Goal: Task Accomplishment & Management: Manage account settings

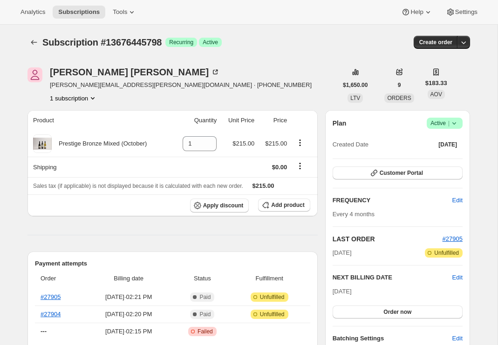
scroll to position [111, 0]
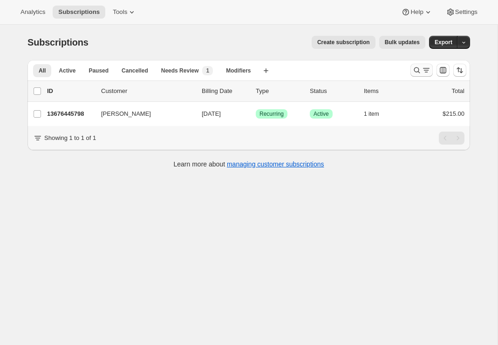
click at [423, 66] on icon "Search and filter results" at bounding box center [425, 70] width 9 height 9
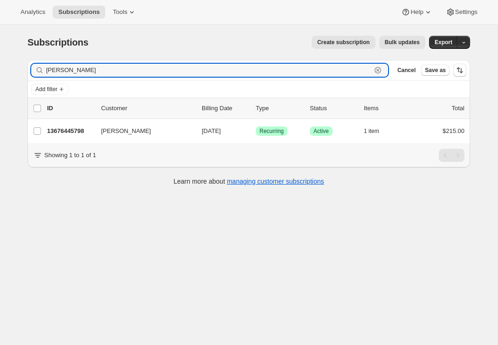
drag, startPoint x: 91, startPoint y: 70, endPoint x: -10, endPoint y: 69, distance: 101.5
click at [0, 69] on html "Analytics Subscriptions Tools Help Settings Skip to content Subscriptions. This…" at bounding box center [249, 172] width 498 height 345
paste input "[PERSON_NAME]"
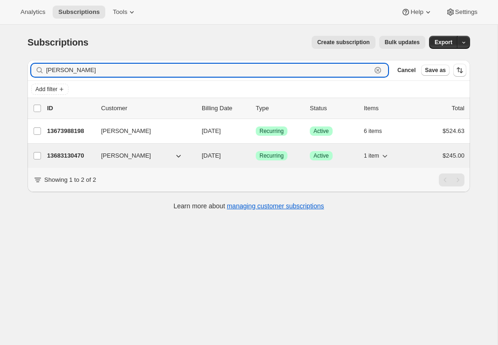
type input "[PERSON_NAME]"
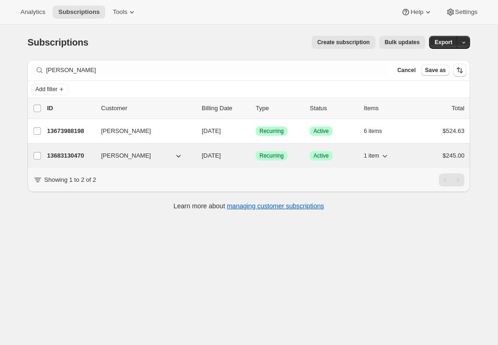
click at [67, 156] on p "13683130470" at bounding box center [70, 155] width 47 height 9
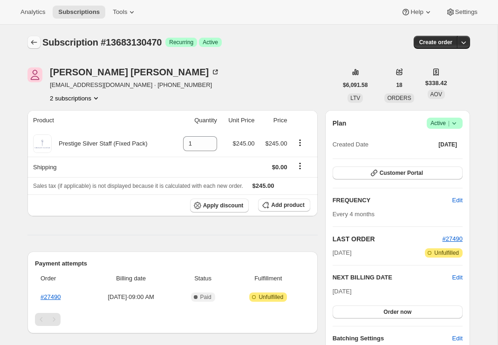
click at [31, 41] on icon "Subscriptions" at bounding box center [33, 42] width 9 height 9
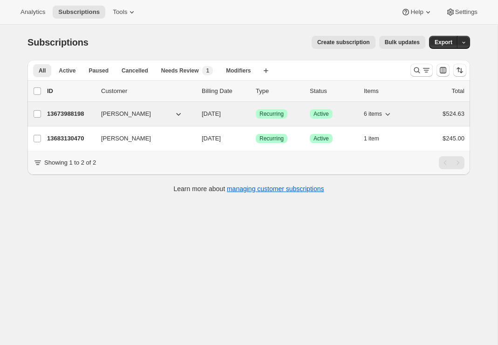
click at [111, 113] on span "[PERSON_NAME]" at bounding box center [126, 113] width 50 height 9
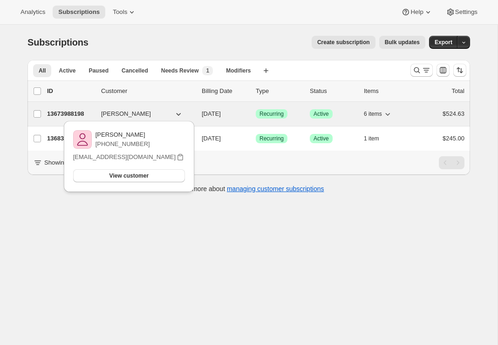
click at [63, 114] on p "13673988198" at bounding box center [70, 113] width 47 height 9
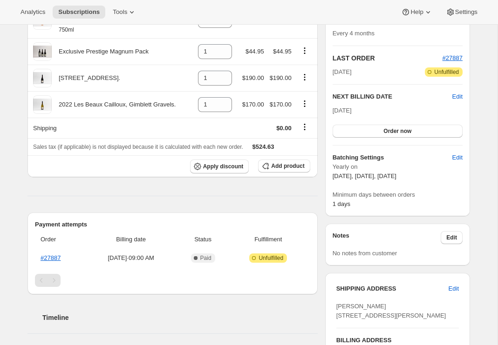
scroll to position [185, 0]
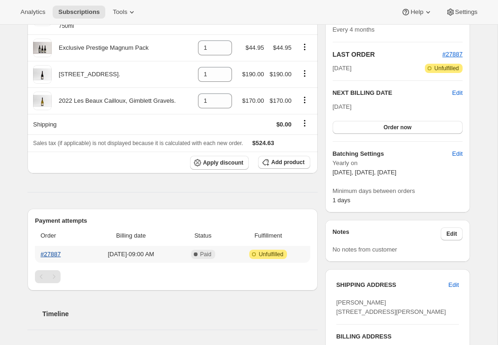
click at [52, 251] on link "#27887" at bounding box center [51, 254] width 20 height 7
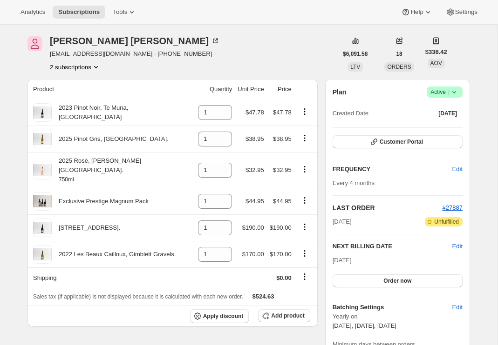
scroll to position [26, 0]
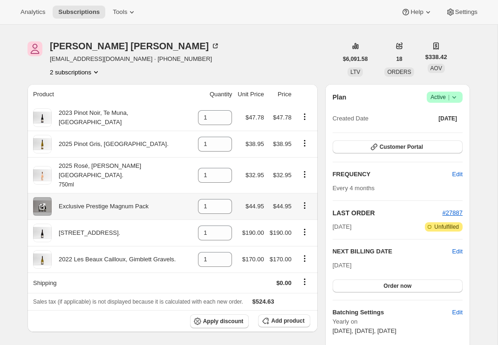
click at [304, 205] on icon "Product actions" at bounding box center [304, 205] width 1 height 1
click at [297, 215] on span "Remove" at bounding box center [296, 215] width 22 height 7
type input "0"
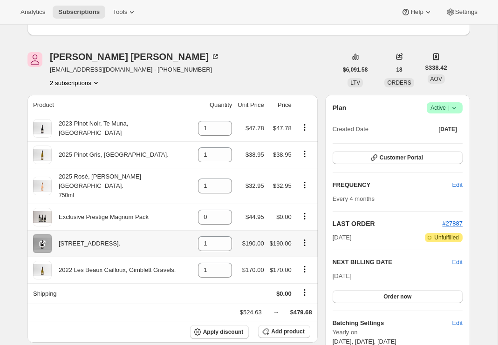
scroll to position [57, 0]
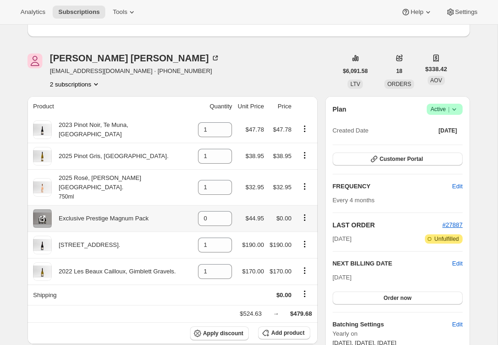
click at [302, 213] on icon "Product actions" at bounding box center [304, 217] width 9 height 9
click at [289, 224] on span "Remove" at bounding box center [302, 227] width 35 height 9
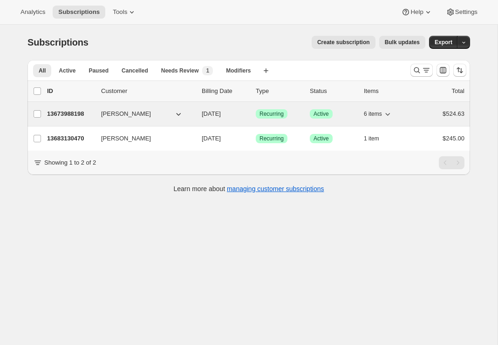
click at [74, 113] on p "13673988198" at bounding box center [70, 113] width 47 height 9
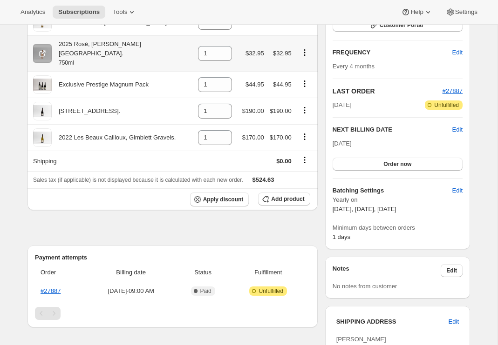
scroll to position [148, 0]
click at [53, 288] on link "#27887" at bounding box center [51, 291] width 20 height 7
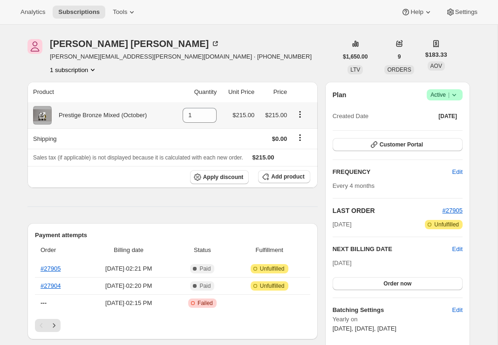
scroll to position [30, 0]
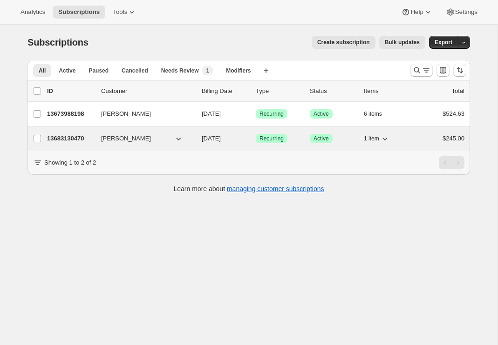
click at [67, 134] on p "13683130470" at bounding box center [70, 138] width 47 height 9
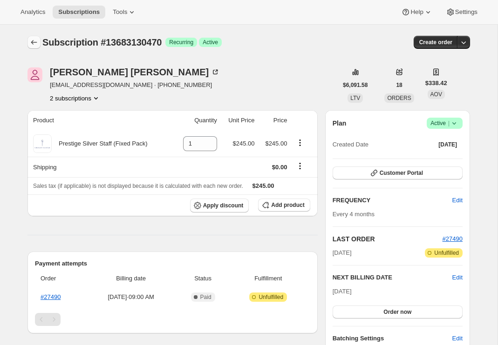
click at [35, 42] on icon "Subscriptions" at bounding box center [33, 42] width 9 height 9
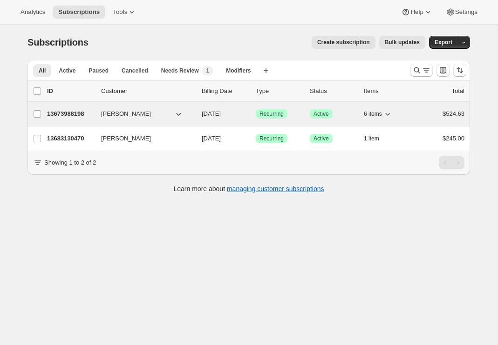
click at [74, 114] on p "13673988198" at bounding box center [70, 113] width 47 height 9
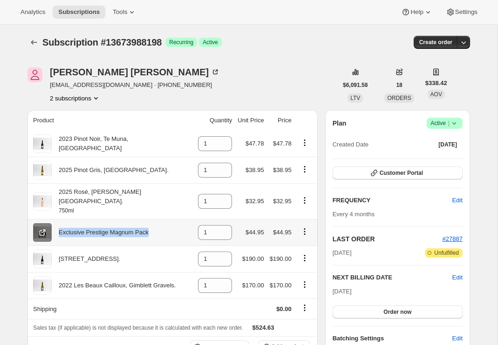
drag, startPoint x: 160, startPoint y: 221, endPoint x: 43, endPoint y: 223, distance: 116.9
click at [43, 223] on div "Exclusive Prestige Magnum Pack" at bounding box center [112, 232] width 159 height 19
copy div "Exclusive Prestige Magnum Pack"
